Goal: Find specific page/section: Find specific page/section

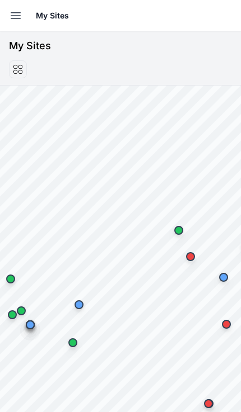
click at [12, 10] on icon "button" at bounding box center [15, 15] width 13 height 13
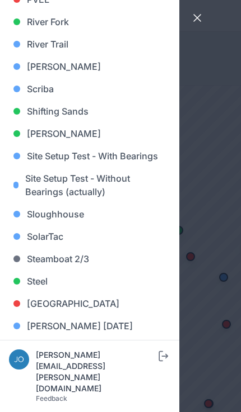
scroll to position [912, 0]
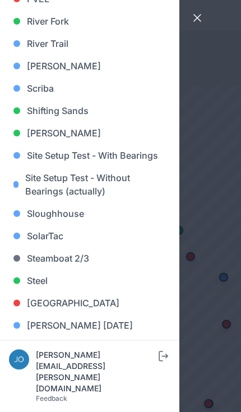
click at [72, 302] on link "[GEOGRAPHIC_DATA]" at bounding box center [89, 303] width 161 height 22
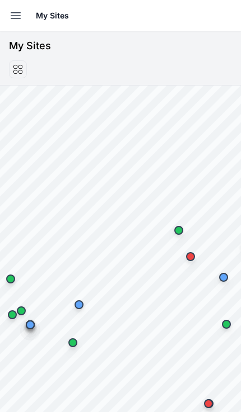
click at [18, 11] on icon "button" at bounding box center [15, 15] width 13 height 13
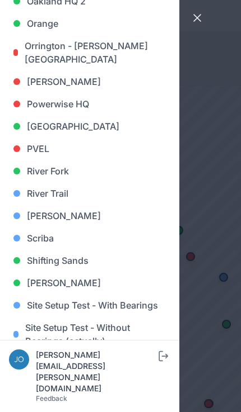
scroll to position [760, 0]
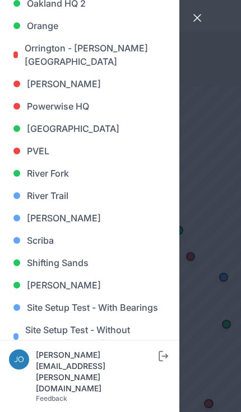
click at [83, 264] on link "Shifting Sands" at bounding box center [89, 263] width 161 height 22
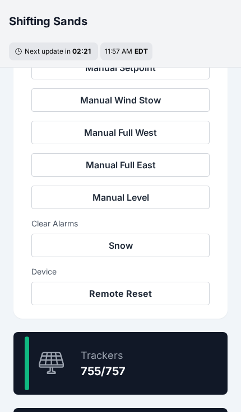
scroll to position [440, 0]
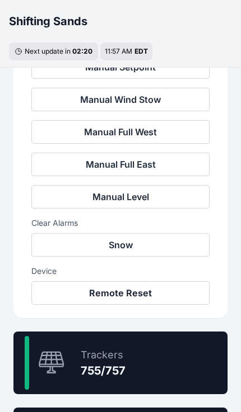
click at [168, 370] on div "99.7 % Trackers 755/757" at bounding box center [120, 363] width 214 height 63
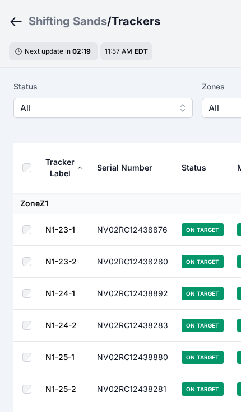
click at [176, 368] on td "On Target" at bounding box center [202, 358] width 55 height 32
click at [36, 106] on span "All" at bounding box center [95, 107] width 150 height 13
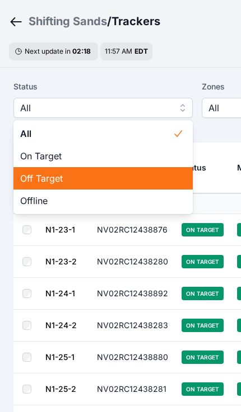
click at [32, 179] on span "Off Target" at bounding box center [96, 178] width 152 height 13
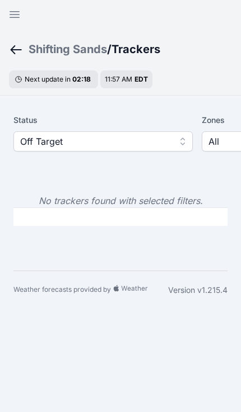
click at [27, 88] on div "Next update in 02 : 18" at bounding box center [53, 79] width 89 height 18
click at [30, 139] on span "Off Target" at bounding box center [95, 141] width 150 height 13
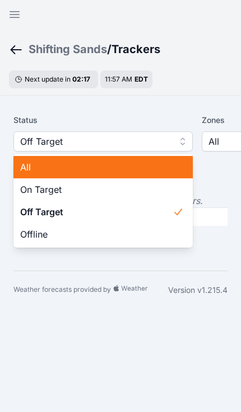
click at [24, 166] on span "All" at bounding box center [96, 167] width 152 height 13
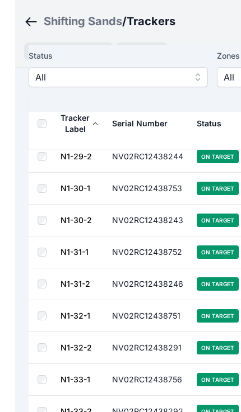
scroll to position [520, 0]
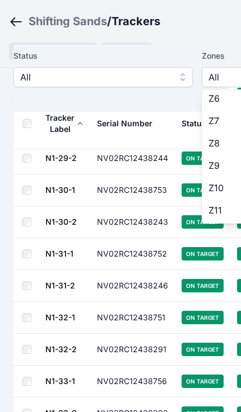
scroll to position [116, 0]
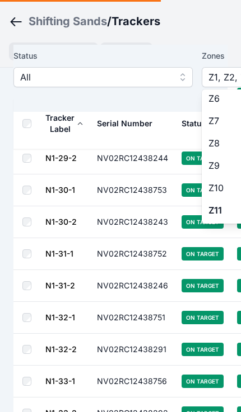
scroll to position [116, 0]
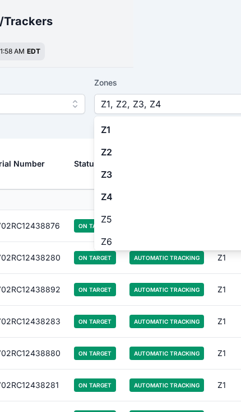
click at [116, 194] on span "Z4" at bounding box center [177, 196] width 152 height 13
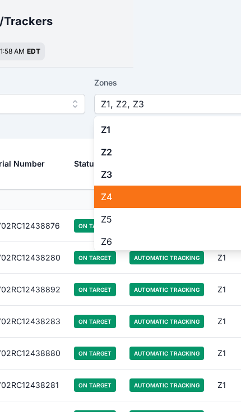
scroll to position [37, 108]
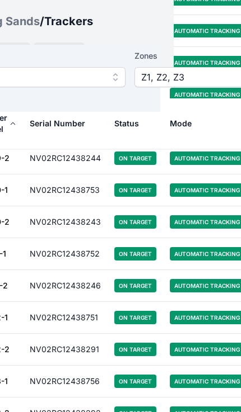
scroll to position [520, 77]
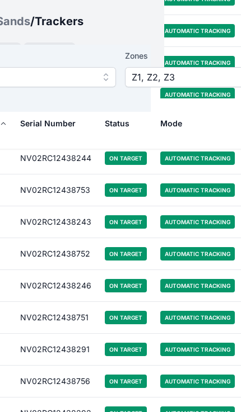
click at [199, 69] on button "Z1, Z2, Z3" at bounding box center [214, 77] width 179 height 20
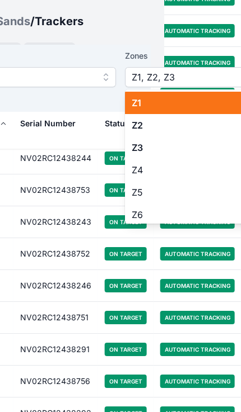
scroll to position [520, 77]
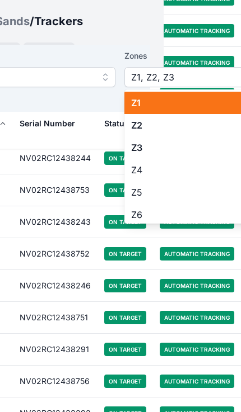
click at [160, 107] on span "Z1" at bounding box center [207, 102] width 152 height 13
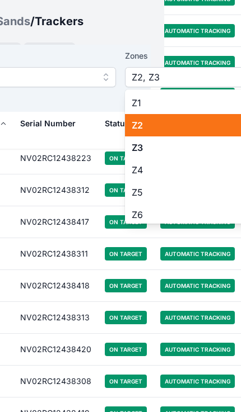
click at [154, 122] on span "Z2" at bounding box center [207, 125] width 152 height 13
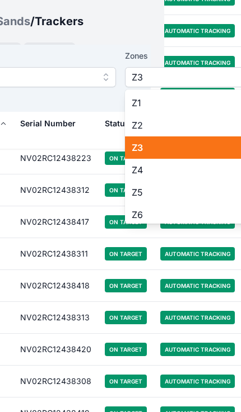
scroll to position [520, 77]
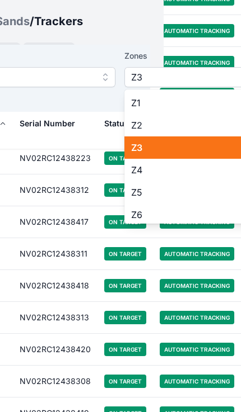
click at [153, 155] on div "Z3" at bounding box center [213, 147] width 179 height 22
click at [164, 84] on button "All" at bounding box center [213, 77] width 179 height 20
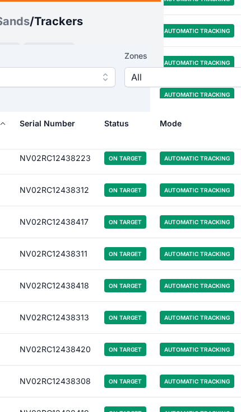
click at [178, 74] on span "All" at bounding box center [206, 76] width 150 height 13
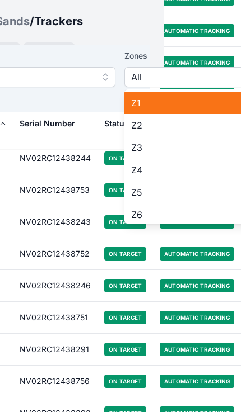
click at [175, 101] on span "Z1" at bounding box center [207, 102] width 152 height 13
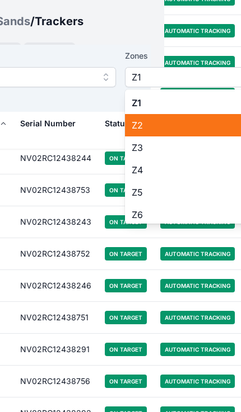
click at [155, 128] on span "Z2" at bounding box center [207, 125] width 152 height 13
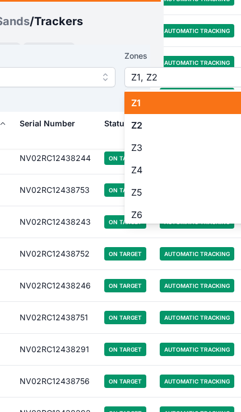
click at [168, 105] on span "Z1" at bounding box center [207, 102] width 152 height 13
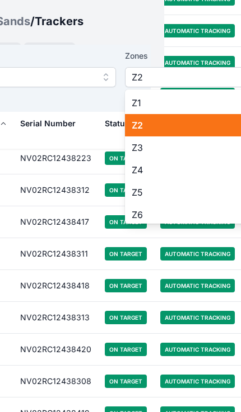
click at [152, 126] on span "Z2" at bounding box center [207, 125] width 152 height 13
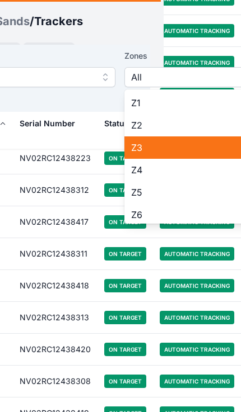
click at [159, 152] on span "Z3" at bounding box center [207, 147] width 152 height 13
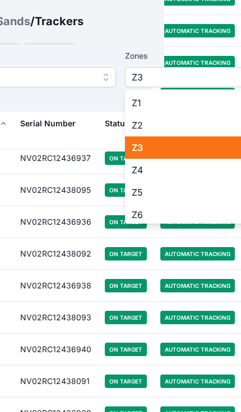
click at [153, 168] on span "Z4" at bounding box center [207, 169] width 152 height 13
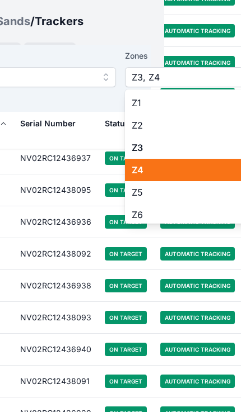
scroll to position [520, 77]
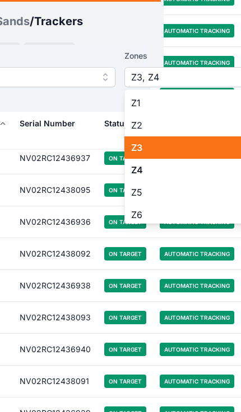
click at [150, 149] on span "Z3" at bounding box center [207, 147] width 152 height 13
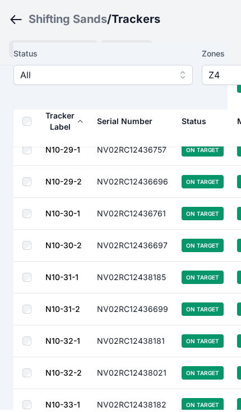
scroll to position [1357, 1]
